Goal: Information Seeking & Learning: Check status

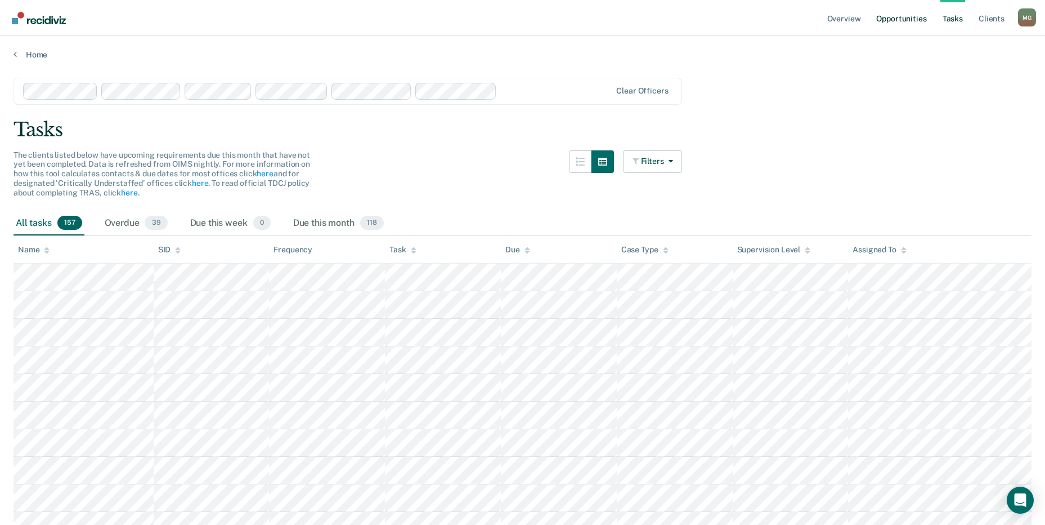
click at [901, 20] on link "Opportunities" at bounding box center [901, 18] width 55 height 36
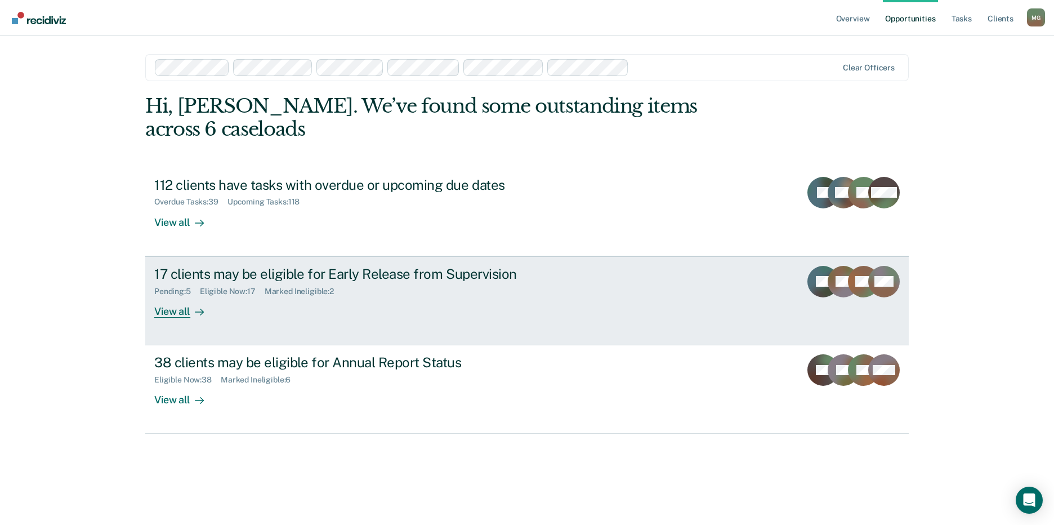
click at [178, 296] on div "View all" at bounding box center [185, 307] width 63 height 22
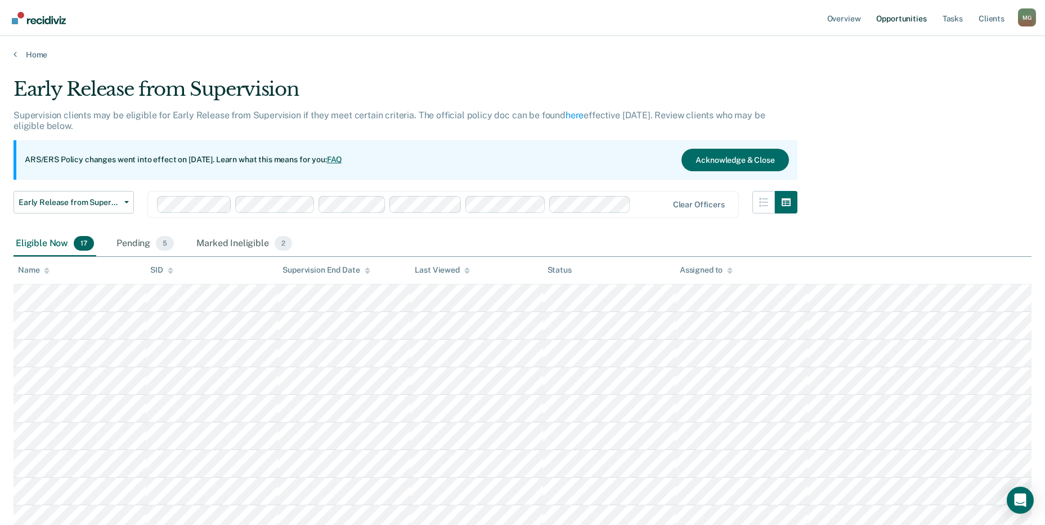
click at [904, 15] on link "Opportunities" at bounding box center [901, 18] width 55 height 36
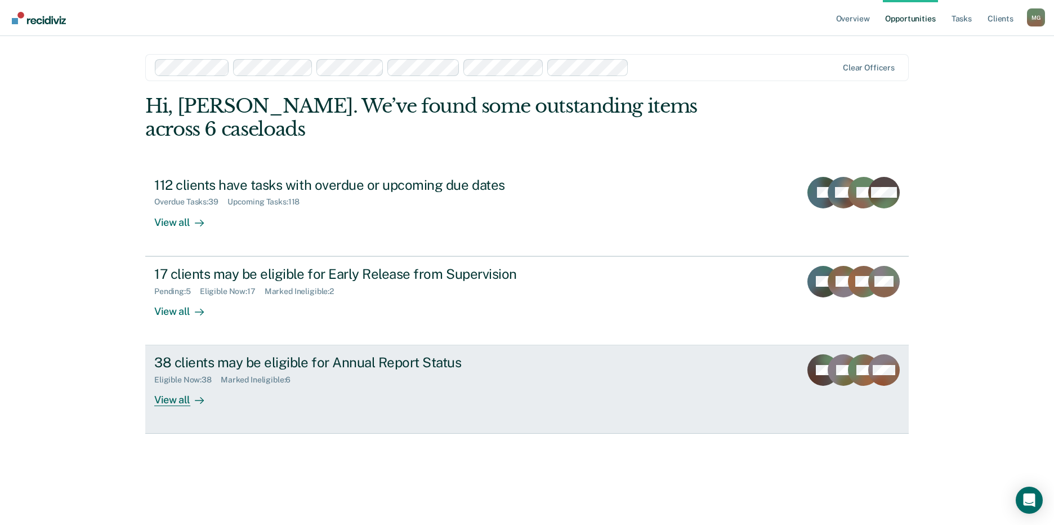
click at [220, 375] on div "Eligible Now : 38" at bounding box center [187, 380] width 66 height 10
